Goal: Use online tool/utility: Utilize a website feature to perform a specific function

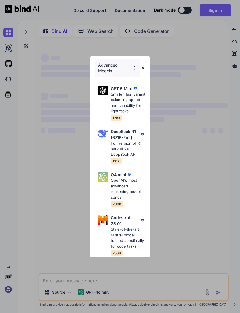
type textarea "x"
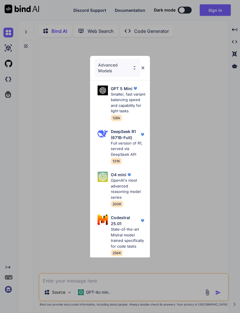
click at [123, 100] on p "Smaller, fast variant balancing speed and capability for light tasks" at bounding box center [128, 103] width 35 height 22
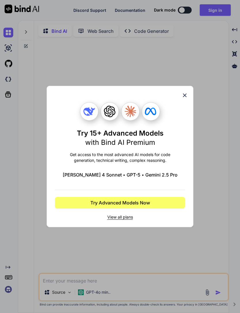
click at [182, 94] on icon at bounding box center [185, 95] width 6 height 6
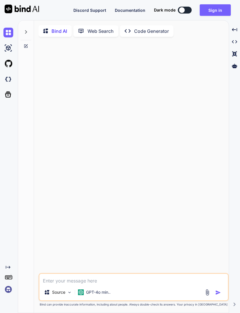
scroll to position [18, 0]
click at [61, 278] on textarea at bounding box center [133, 279] width 189 height 10
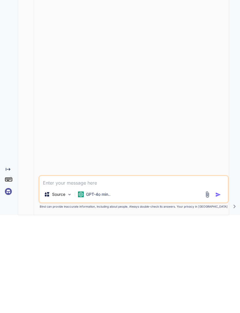
click at [59, 274] on textarea at bounding box center [133, 279] width 189 height 10
paste textarea "Generate a complete set of PHP, CSS, and JS code snippets (separately) for my W…"
type textarea "Generate a complete set of PHP, CSS, and JS code snippets (separately) for my W…"
type textarea "x"
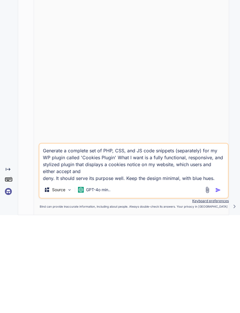
type textarea "Generate a complete set of PHP, CSS, and JS code snippets (separately) for my W…"
click at [220, 285] on img "button" at bounding box center [218, 288] width 6 height 6
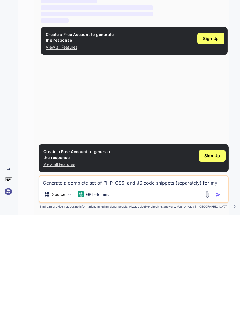
scroll to position [1, 0]
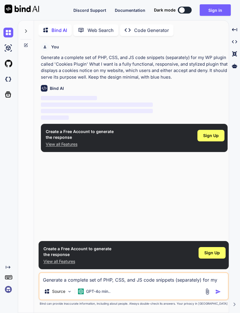
click at [155, 27] on p "Code Generator" at bounding box center [151, 30] width 35 height 7
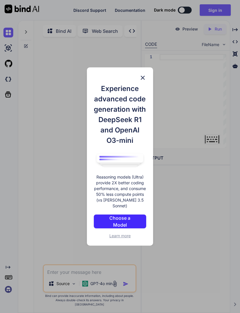
click at [144, 77] on img at bounding box center [142, 77] width 7 height 7
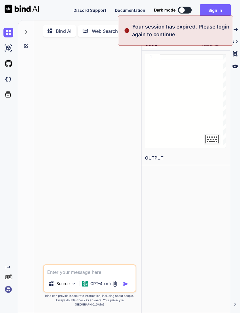
click at [65, 275] on textarea at bounding box center [90, 270] width 92 height 10
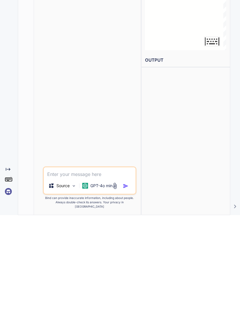
click at [57, 265] on textarea at bounding box center [90, 270] width 92 height 10
paste textarea "Generate a complete set of PHP, CSS, and JS code snippets (separately) for my W…"
type textarea "x"
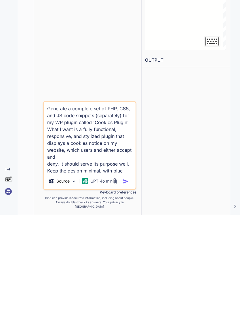
scroll to position [8, 0]
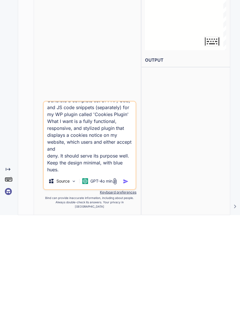
type textarea "Generate a complete set of PHP, CSS, and JS code snippets (separately) for my W…"
click at [125, 276] on img "button" at bounding box center [126, 279] width 6 height 6
type textarea "x"
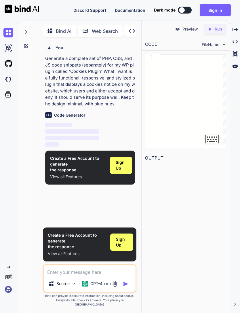
scroll to position [1, 0]
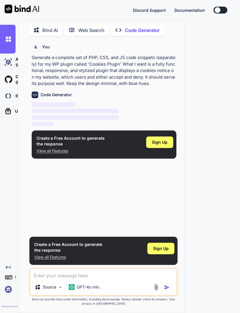
type textarea "x"
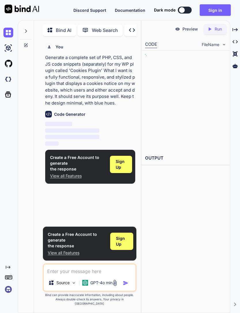
scroll to position [1, 0]
